Goal: Task Accomplishment & Management: Manage account settings

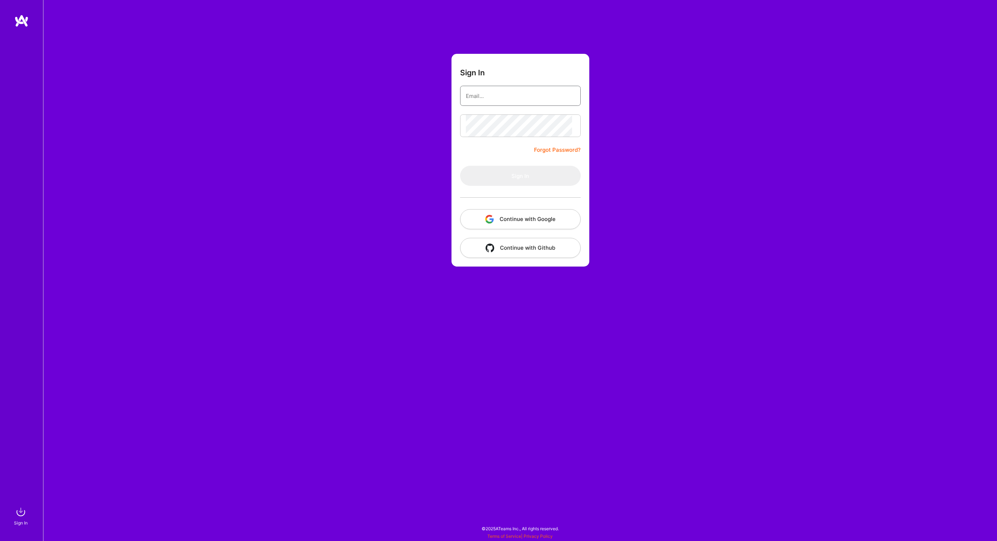
type input "[PERSON_NAME][EMAIL_ADDRESS][DOMAIN_NAME]"
click at [520, 186] on button "Sign In" at bounding box center [520, 176] width 121 height 20
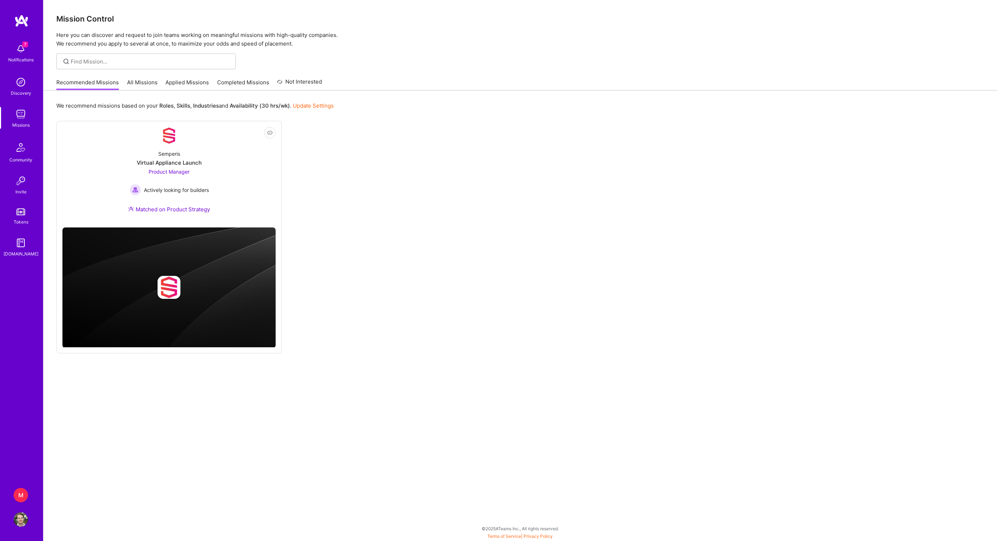
click at [20, 496] on div "M" at bounding box center [21, 495] width 14 height 14
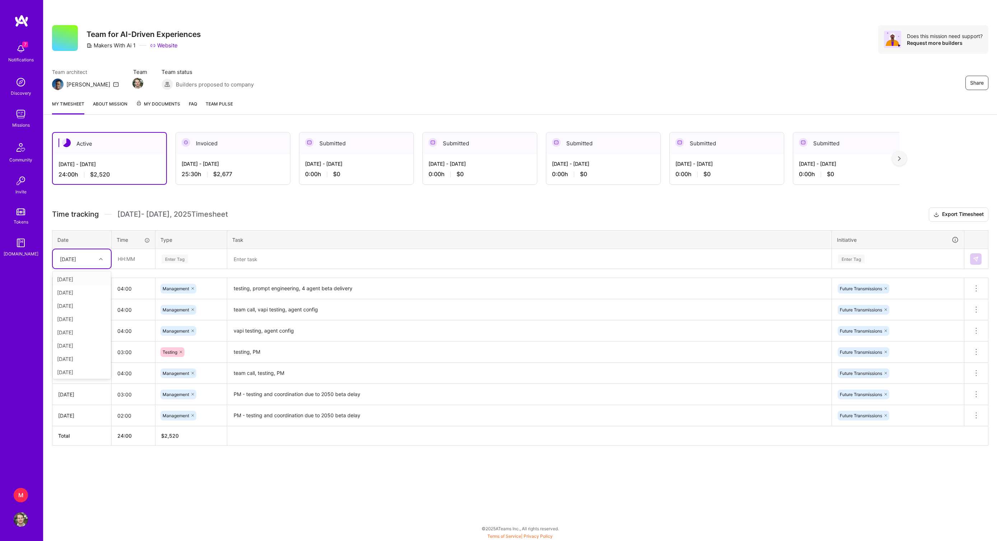
click at [76, 263] on div "[DATE]" at bounding box center [68, 259] width 16 height 8
click at [126, 268] on input "text" at bounding box center [133, 258] width 43 height 19
type input "02:00"
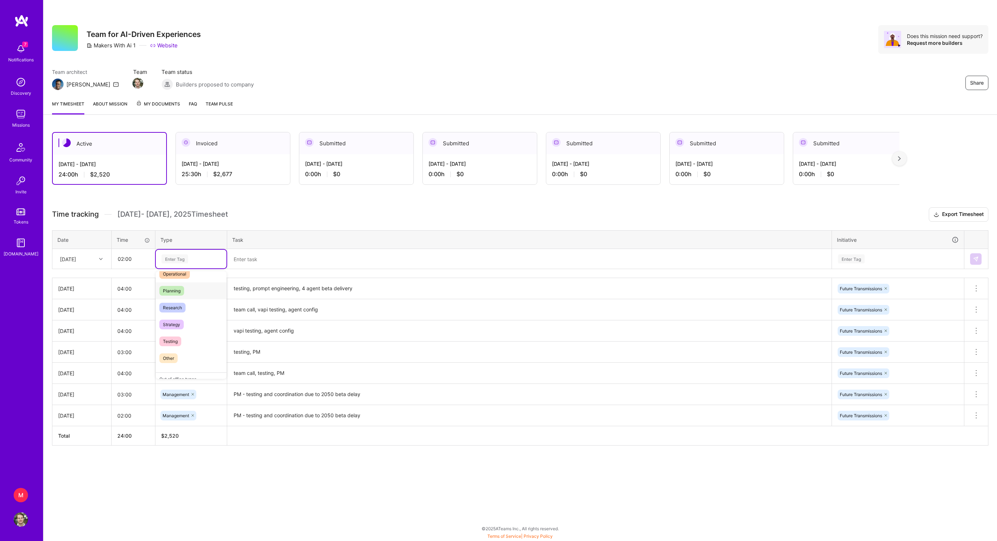
scroll to position [156, 0]
click at [192, 338] on div "Testing" at bounding box center [191, 329] width 71 height 17
click at [265, 268] on textarea at bounding box center [529, 259] width 603 height 19
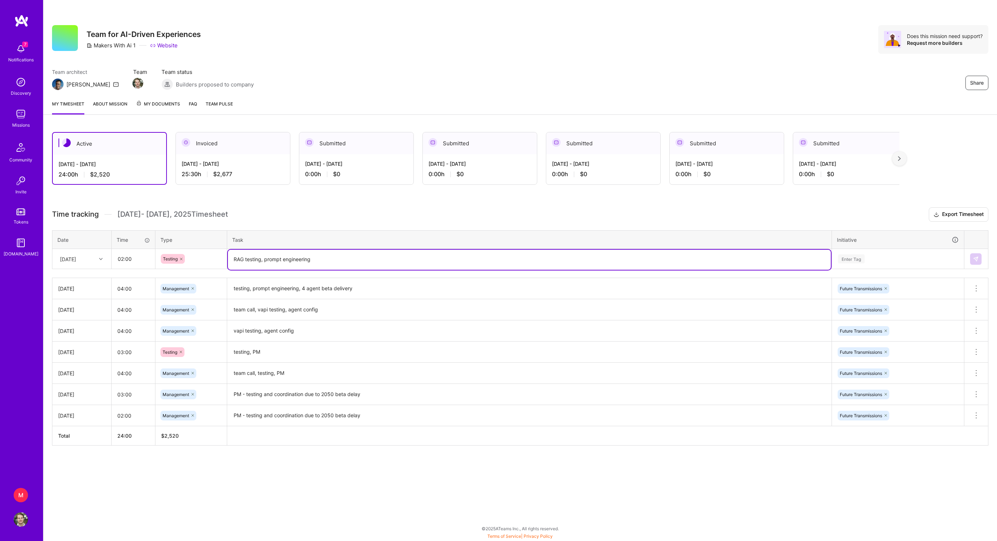
type textarea "RAG testing, prompt engineering"
click at [889, 263] on div "Enter Tag" at bounding box center [897, 258] width 121 height 9
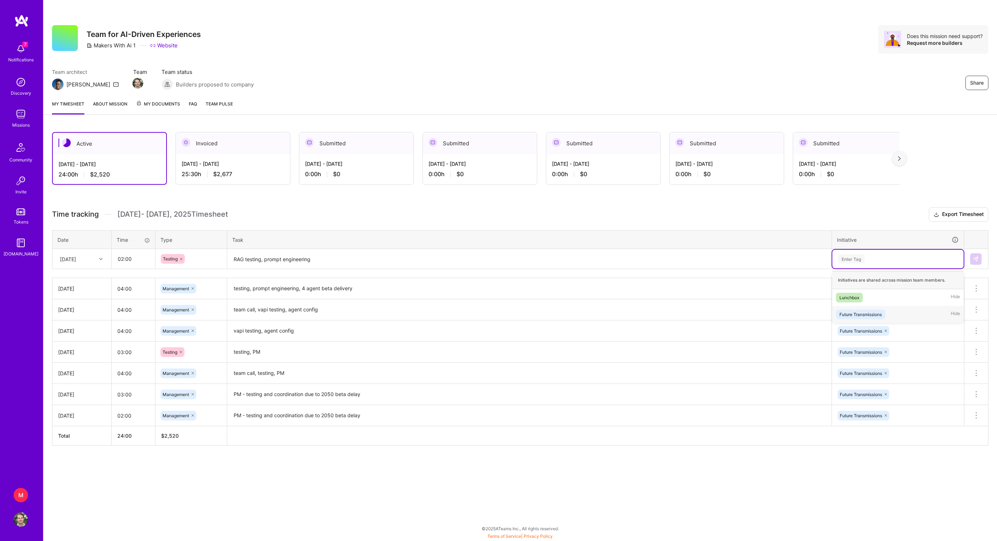
click at [874, 318] on div "Future Transmissions" at bounding box center [861, 315] width 42 height 8
click at [973, 262] on img at bounding box center [976, 259] width 6 height 6
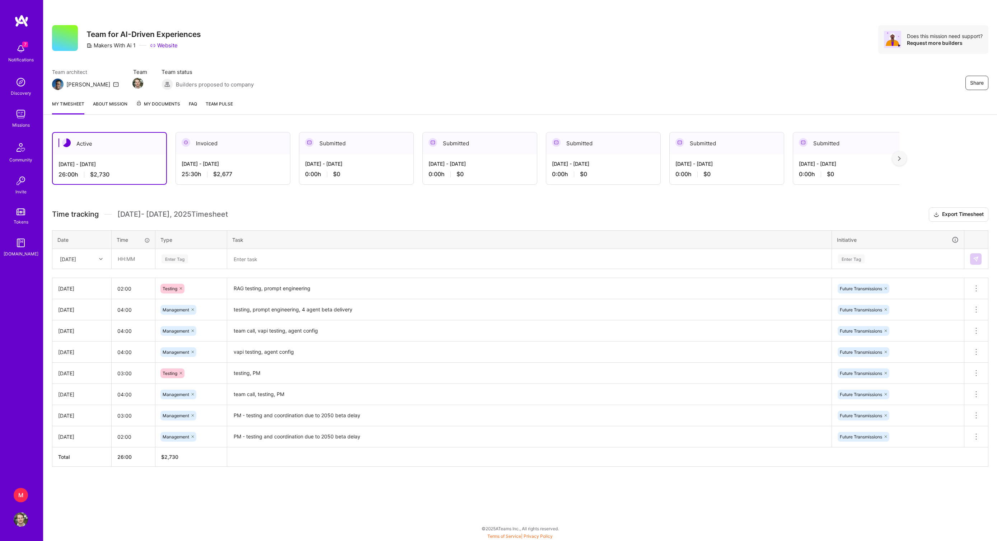
click at [254, 218] on h3 "Time tracking [DATE] - [DATE] Timesheet Export Timesheet" at bounding box center [520, 214] width 936 height 14
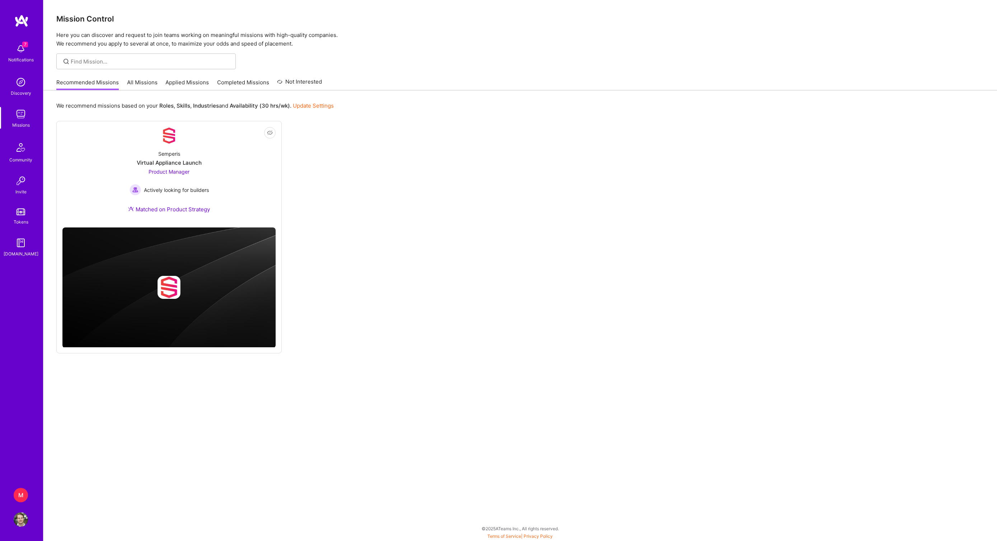
click at [19, 223] on link "Tokens" at bounding box center [21, 216] width 45 height 20
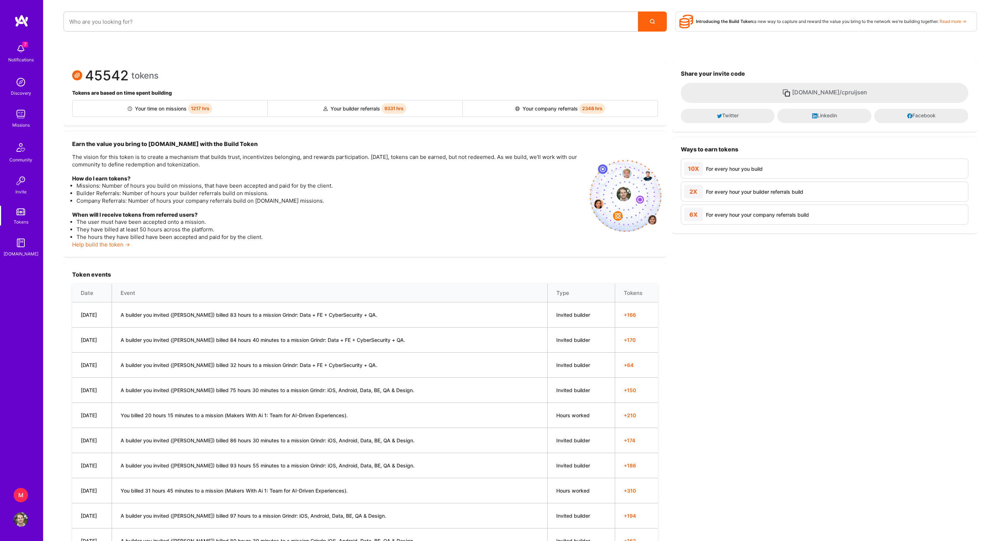
click at [24, 519] on img at bounding box center [21, 520] width 14 height 14
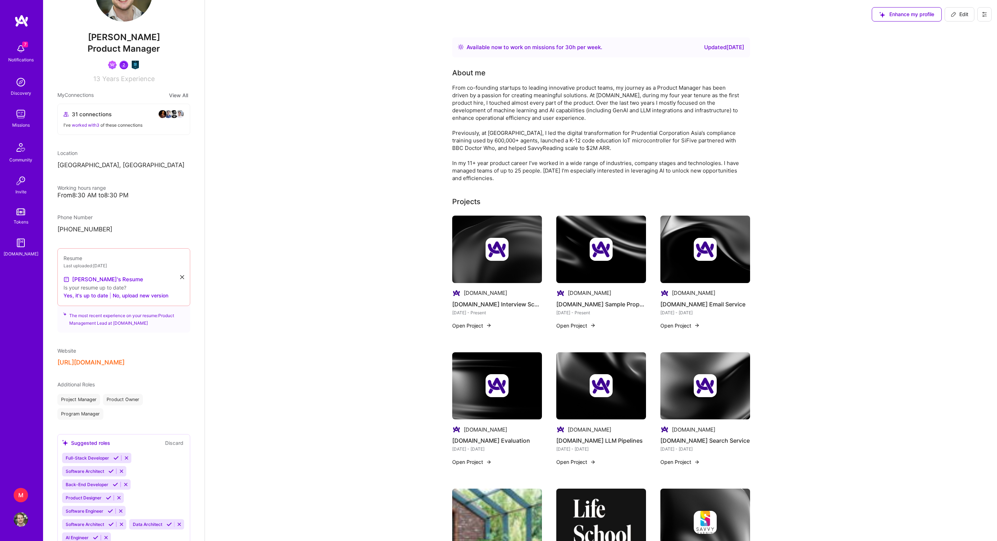
scroll to position [60, 0]
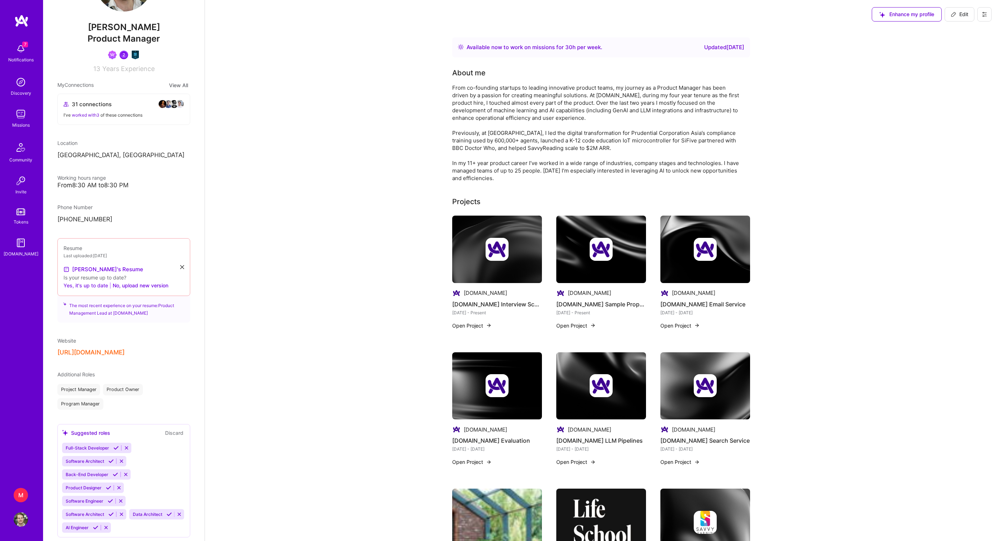
click at [93, 290] on button "Yes, it's up to date" at bounding box center [86, 285] width 45 height 9
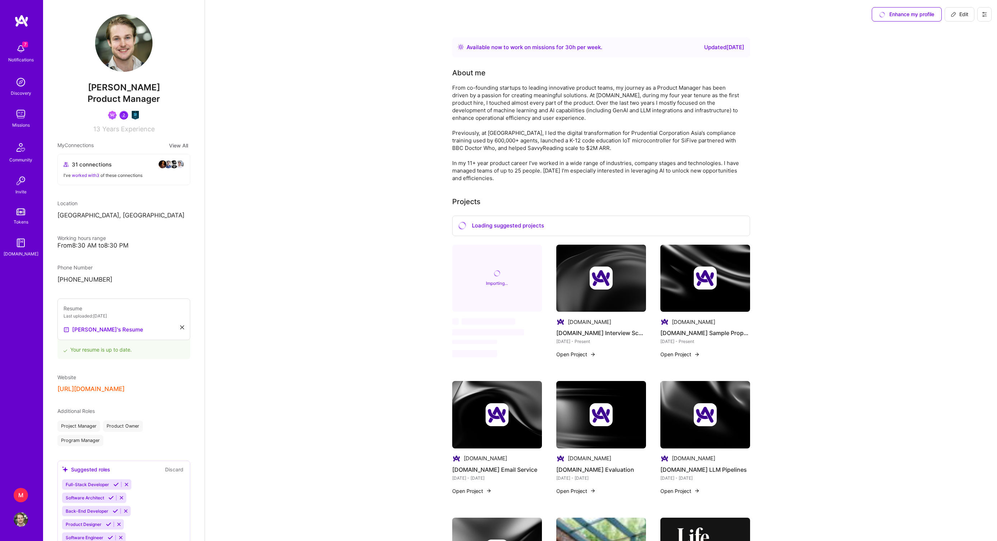
scroll to position [0, 0]
click at [19, 47] on img at bounding box center [21, 49] width 14 height 14
